Goal: Task Accomplishment & Management: Complete application form

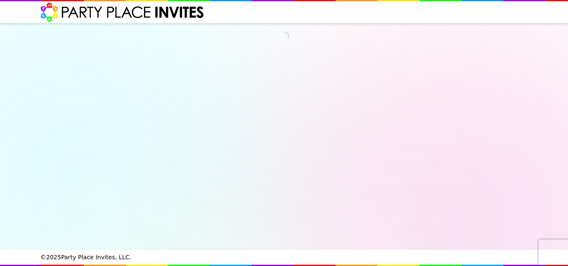
select select "540260"
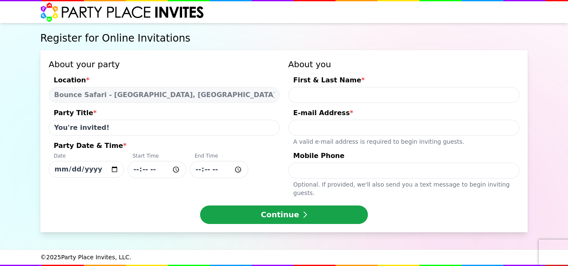
click at [112, 169] on input "[DATE]" at bounding box center [87, 169] width 76 height 17
type input "[DATE]"
click at [161, 170] on input "Party Date & Time * Date [DATE] Start Time End Time" at bounding box center [157, 169] width 59 height 17
type input "15:15"
click at [157, 160] on div "Start Time" at bounding box center [157, 156] width 59 height 8
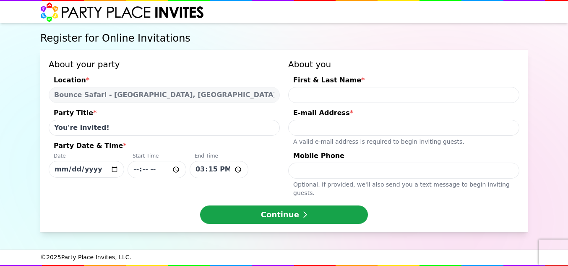
click at [124, 161] on input "[DATE]" at bounding box center [87, 169] width 76 height 17
click at [158, 170] on input "Party Date & Time * Date [DATE] Start Time End Time 15:15" at bounding box center [157, 169] width 59 height 17
type input "13:30"
click at [382, 91] on input "First & Last Name *" at bounding box center [403, 95] width 231 height 16
type input "i"
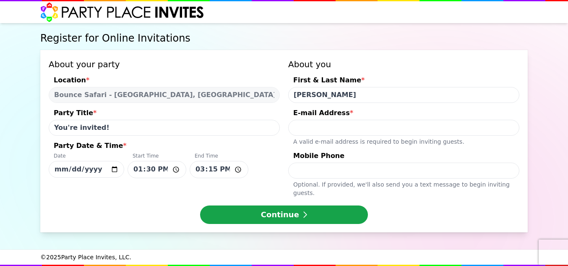
type input "[PERSON_NAME]"
click at [371, 123] on input "E-mail Address * A valid e-mail address is required to begin inviting guests." at bounding box center [403, 128] width 231 height 16
type input "[EMAIL_ADDRESS][DOMAIN_NAME]"
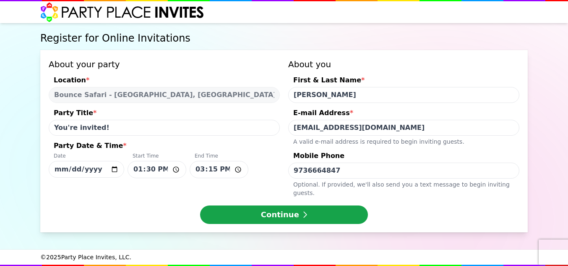
type input "9736664847"
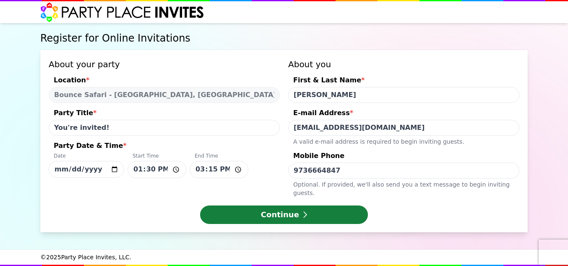
click at [338, 205] on button "Continue" at bounding box center [284, 214] width 168 height 18
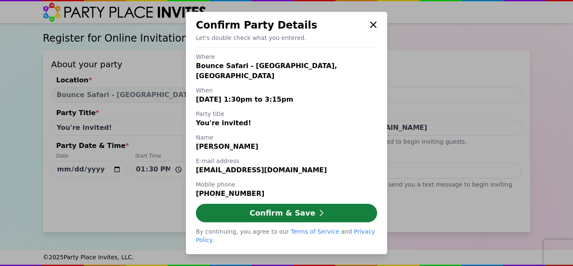
click at [333, 206] on button "Confirm & Save" at bounding box center [286, 213] width 181 height 18
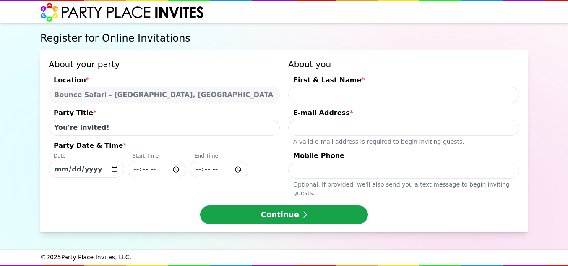
select select "540260"
click at [113, 167] on input "[DATE]" at bounding box center [87, 169] width 76 height 17
type input "[DATE]"
click at [135, 172] on input "Party Date & Time * Date [DATE] Start Time End Time" at bounding box center [157, 169] width 59 height 17
type input "13:30"
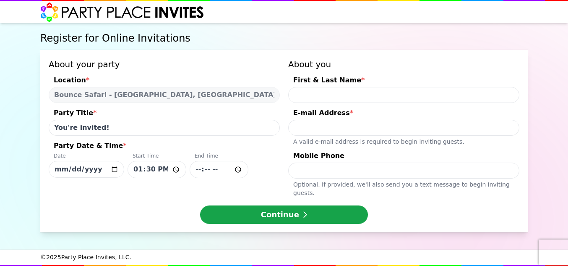
type input "15:15"
click at [339, 92] on input "First & Last Name *" at bounding box center [403, 95] width 231 height 16
type input "L"
